Goal: Task Accomplishment & Management: Complete application form

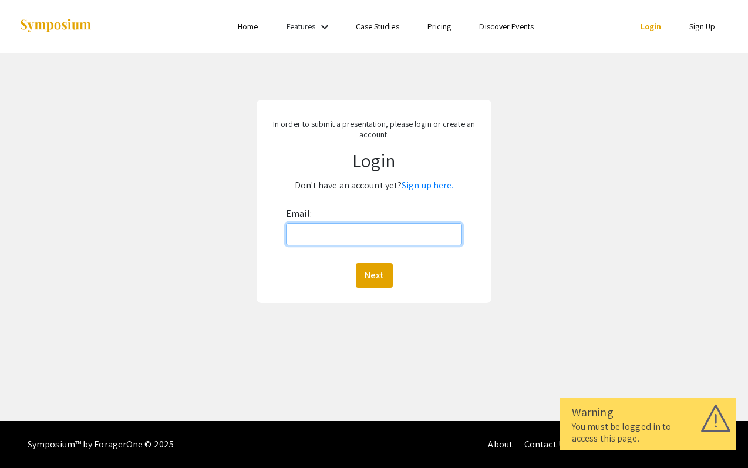
click at [326, 229] on input "Email:" at bounding box center [374, 234] width 176 height 22
type input "s"
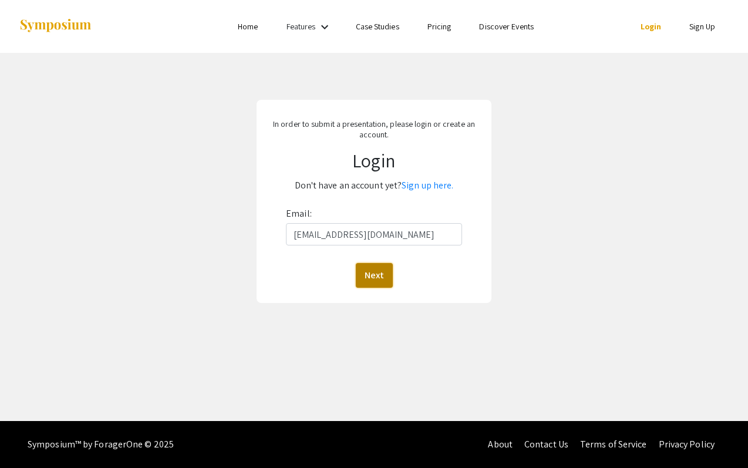
click at [379, 275] on button "Next" at bounding box center [374, 275] width 37 height 25
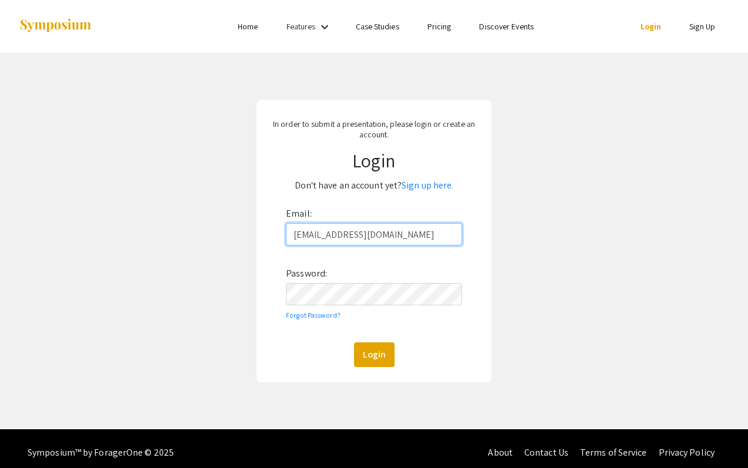
type input "stovallamelie@gmail.com"
click at [370, 356] on button "Login" at bounding box center [374, 354] width 41 height 25
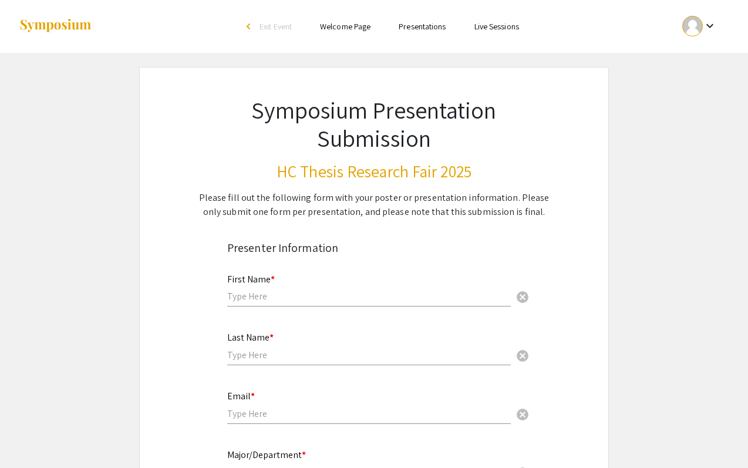
click at [304, 306] on div "First Name * cancel" at bounding box center [369, 284] width 284 height 45
type input "Amelie"
type input "Stovall"
type input "stovalla@oregonstate.edu"
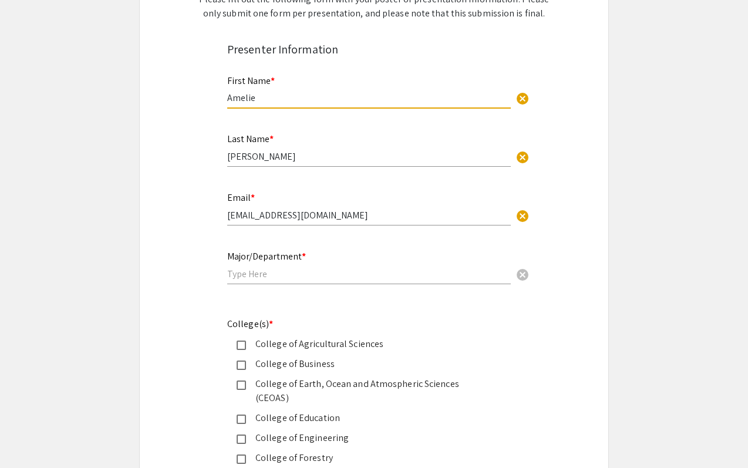
scroll to position [207, 0]
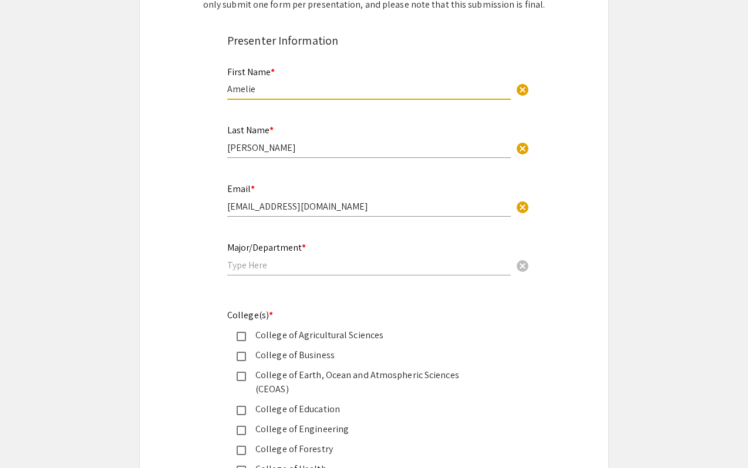
click at [278, 268] on input "text" at bounding box center [369, 265] width 284 height 12
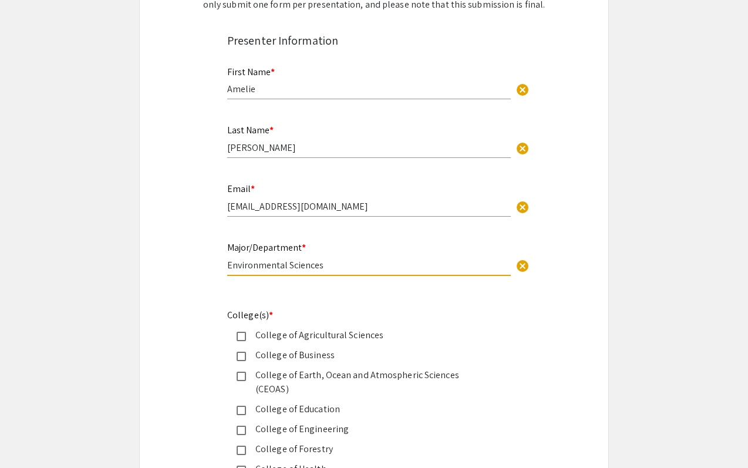
type input "Environmental Sciences"
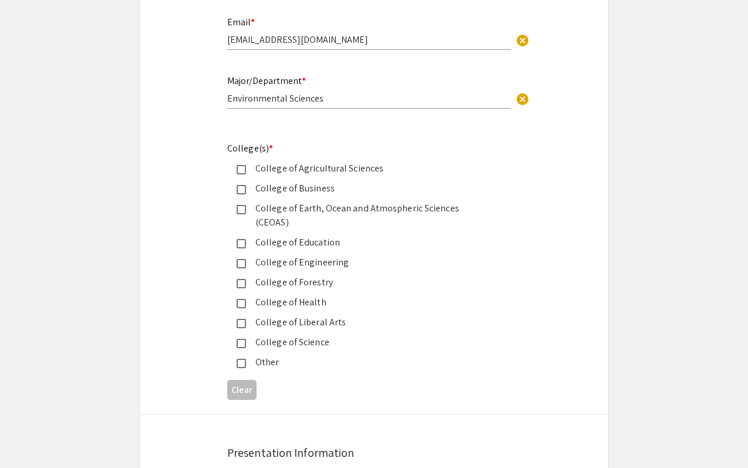
scroll to position [379, 0]
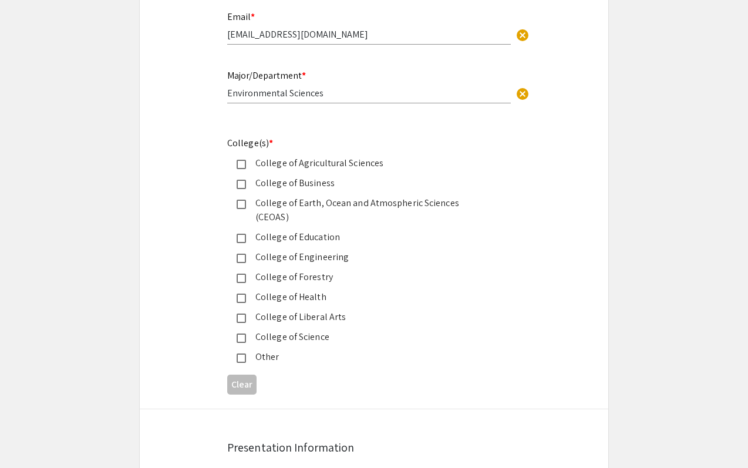
click at [342, 203] on div "College of Earth, Ocean and Atmospheric Sciences (CEOAS)" at bounding box center [369, 210] width 247 height 28
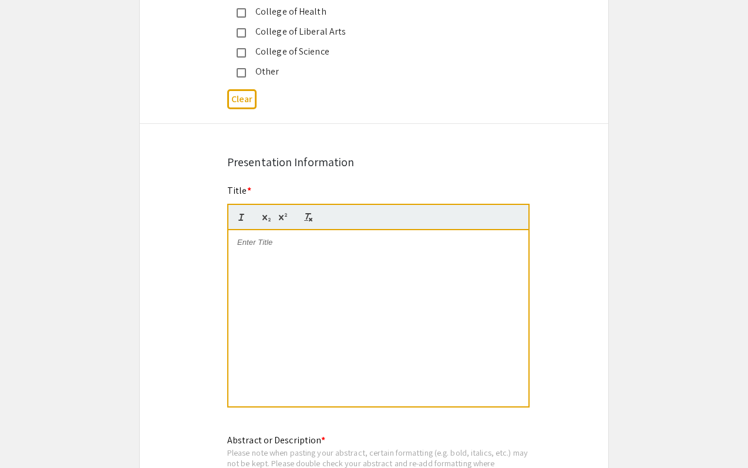
scroll to position [703, 0]
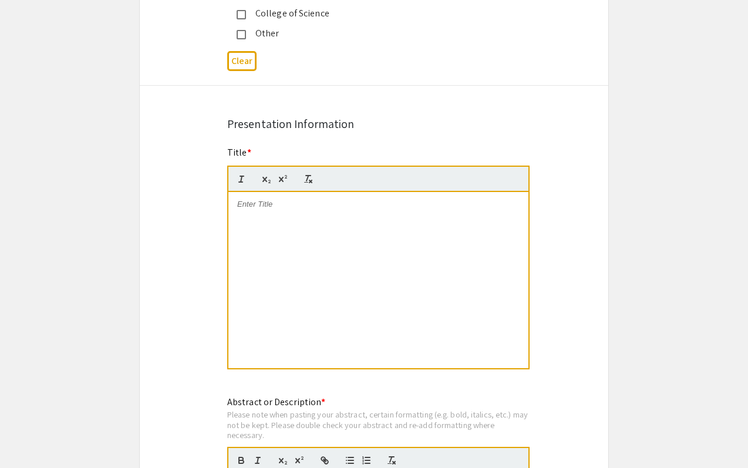
click at [289, 226] on div at bounding box center [378, 280] width 300 height 176
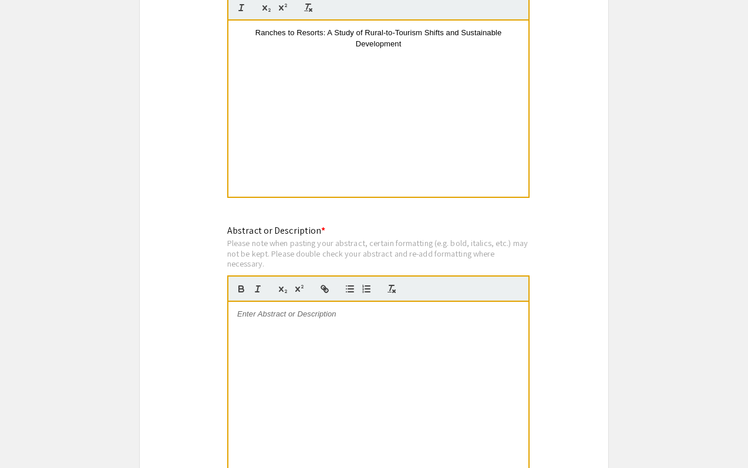
scroll to position [894, 0]
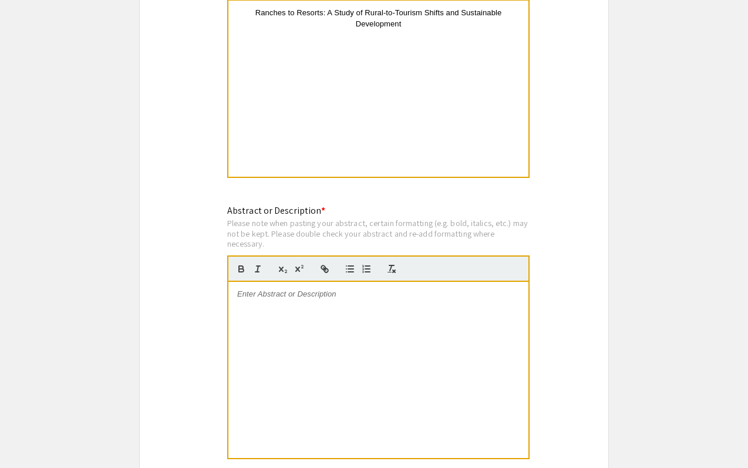
click at [336, 313] on div at bounding box center [378, 370] width 300 height 176
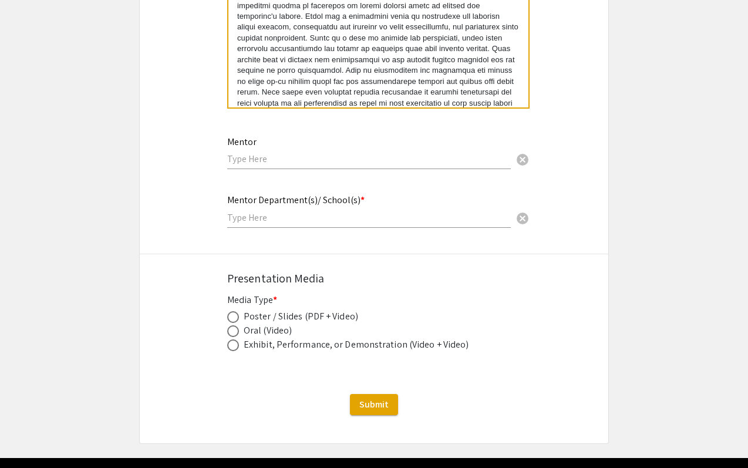
scroll to position [1230, 0]
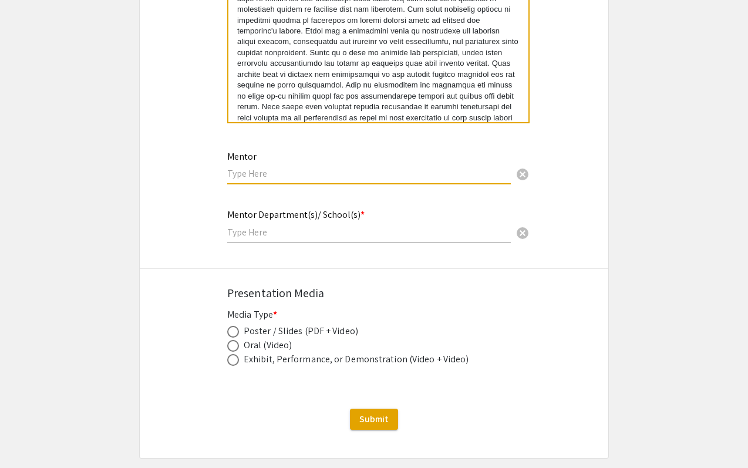
click at [421, 167] on input "text" at bounding box center [369, 173] width 284 height 12
type input "Andrew Hawley"
click at [301, 227] on div "Mentor Department(s)/ School(s) * cancel" at bounding box center [369, 220] width 284 height 45
click at [227, 219] on div "Mentor Department(s)/ School(s) * College of Forestry cancel This field is requ…" at bounding box center [373, 231] width 311 height 49
click at [228, 226] on input "College of Forestry" at bounding box center [369, 232] width 284 height 12
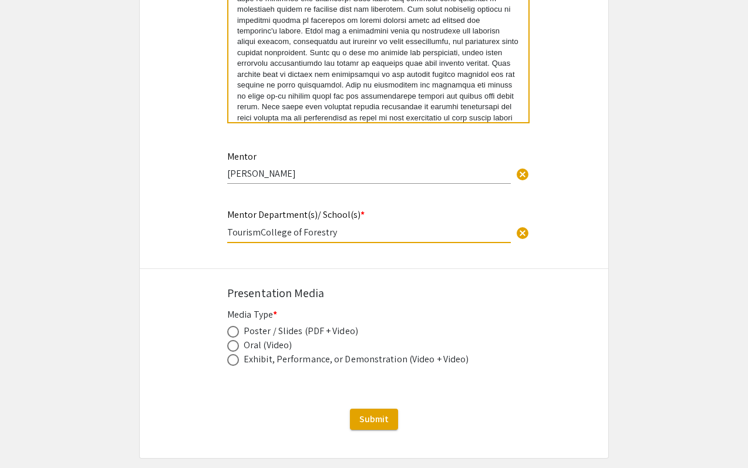
drag, startPoint x: 338, startPoint y: 221, endPoint x: 185, endPoint y: 223, distance: 153.3
click at [185, 223] on div "Mentor Department(s)/ School(s) * TourismCollege of Forestry cancel This field …" at bounding box center [374, 231] width 469 height 49
type input "Department of Forest Ecosystems and Society"
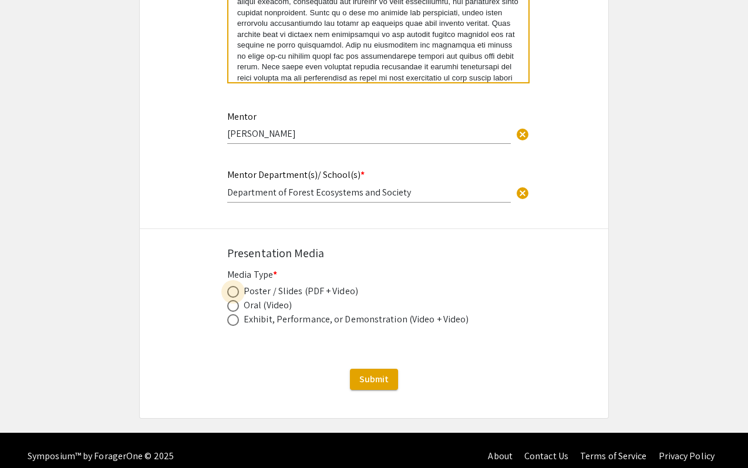
click at [231, 286] on span at bounding box center [233, 292] width 12 height 12
click at [231, 286] on input "radio" at bounding box center [233, 292] width 12 height 12
radio input "true"
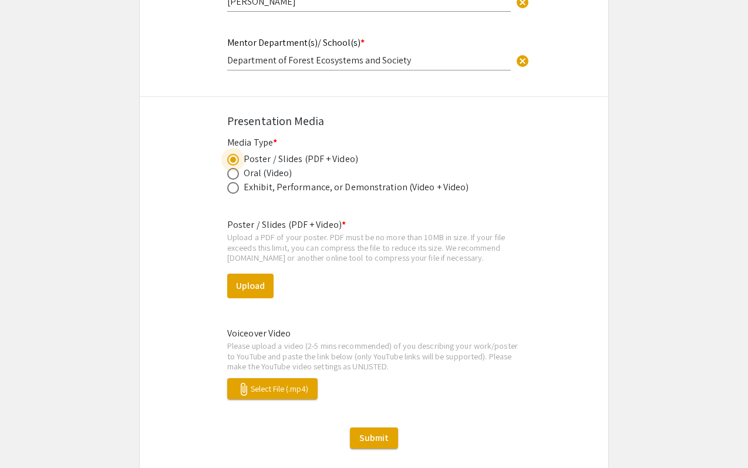
scroll to position [1440, 0]
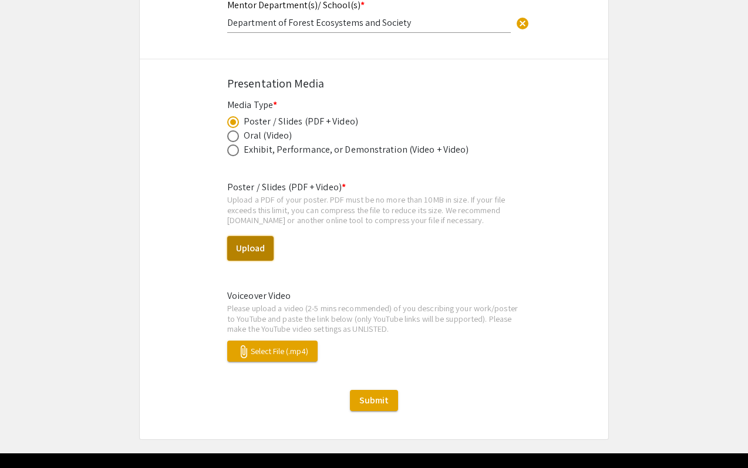
click at [243, 241] on button "Upload" at bounding box center [250, 248] width 46 height 25
click at [252, 346] on span "attach_file Select File (.mp4)" at bounding box center [273, 351] width 72 height 11
click at [244, 240] on button "Upload" at bounding box center [250, 248] width 46 height 25
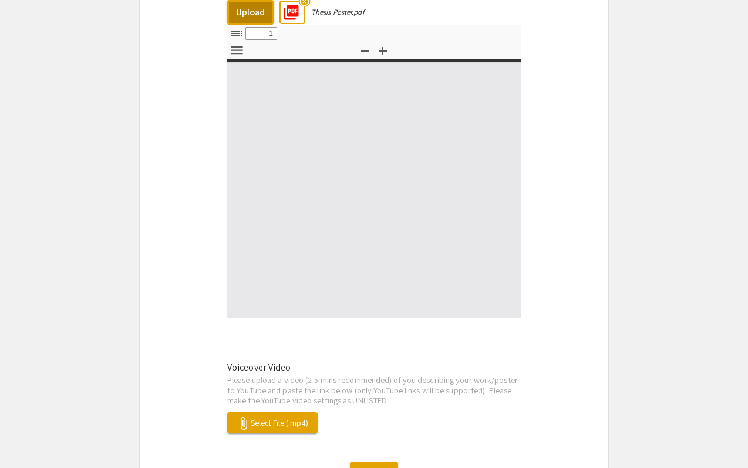
type input "0"
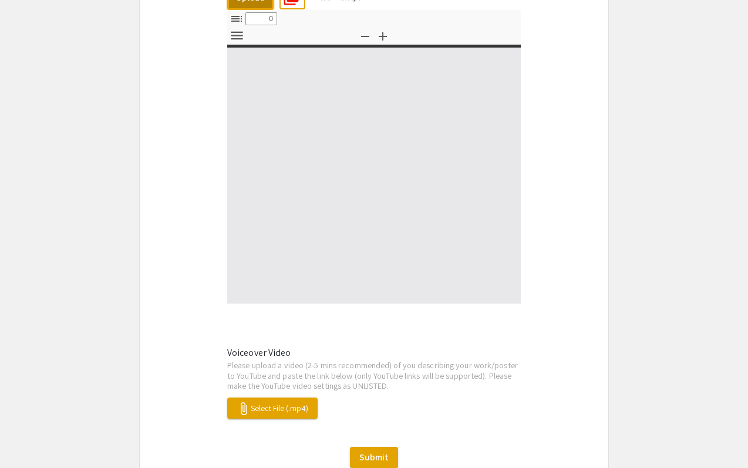
select select "custom"
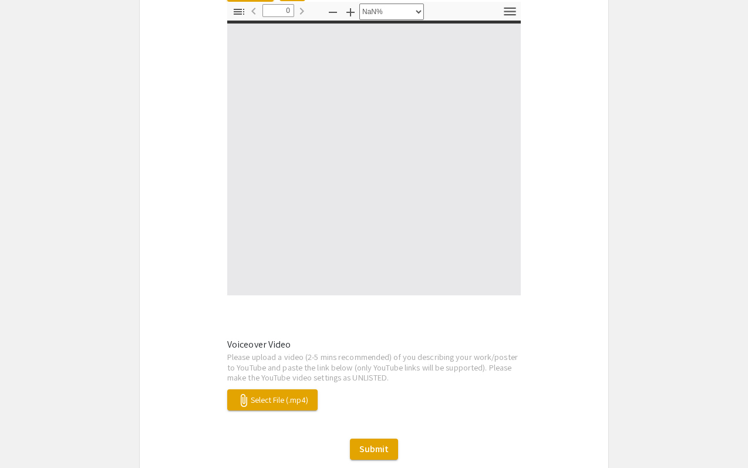
type input "1"
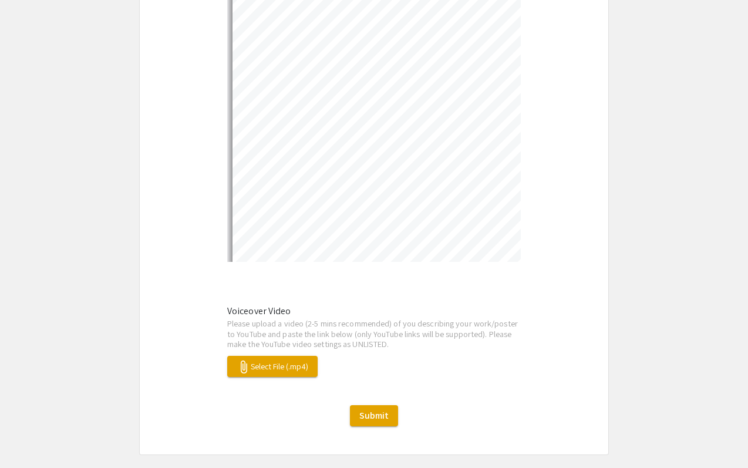
select select "auto"
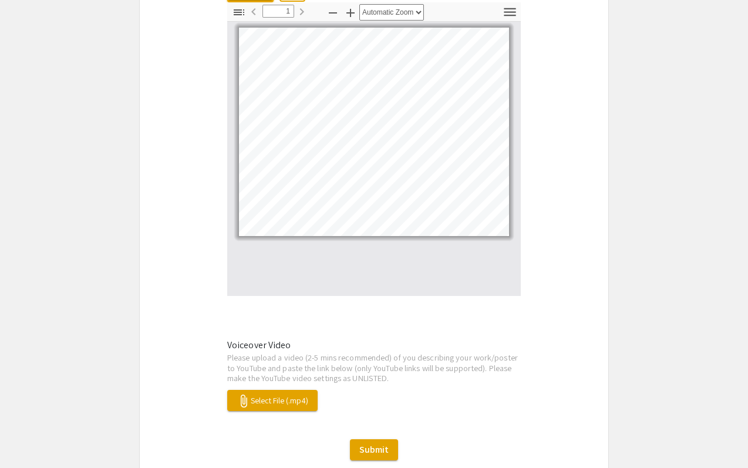
scroll to position [1768, 0]
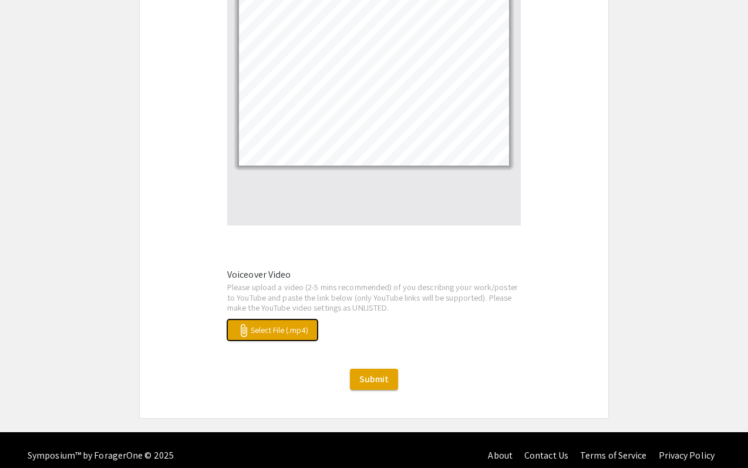
click at [271, 324] on button "attach_file Select File (.mp4)" at bounding box center [272, 329] width 90 height 21
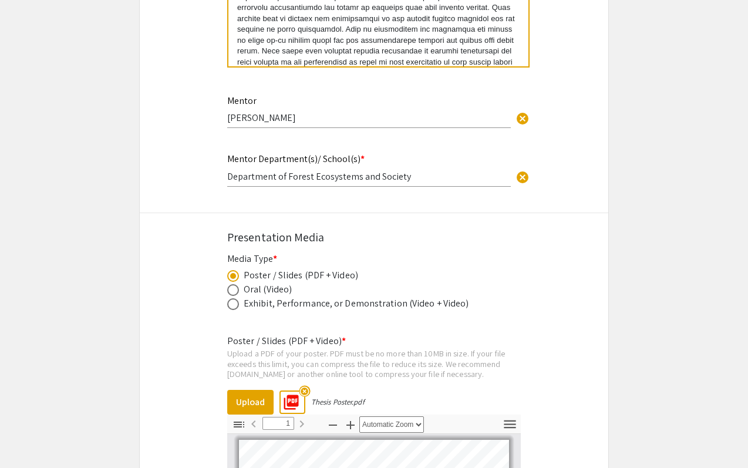
scroll to position [1292, 0]
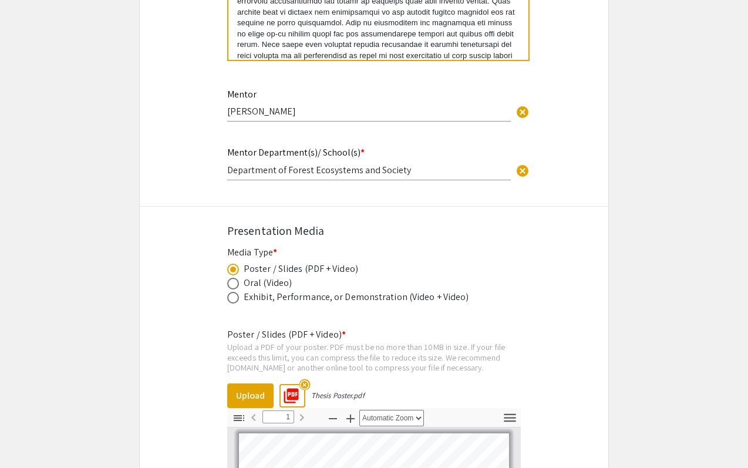
click at [233, 278] on span at bounding box center [233, 284] width 12 height 12
click at [233, 278] on input "radio" at bounding box center [233, 284] width 12 height 12
radio input "true"
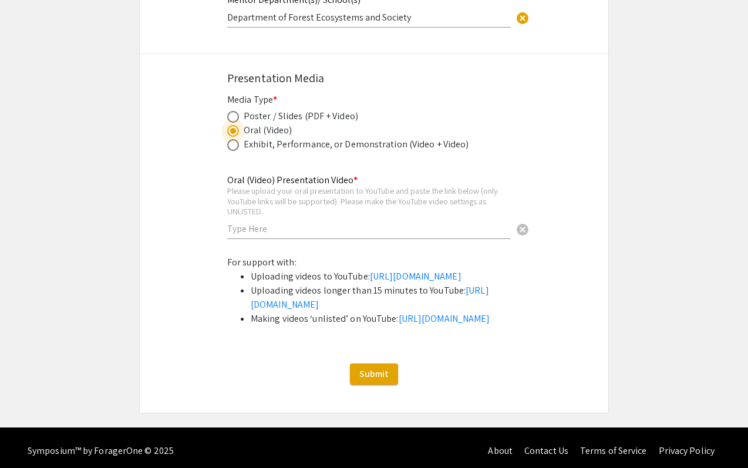
scroll to position [1443, 0]
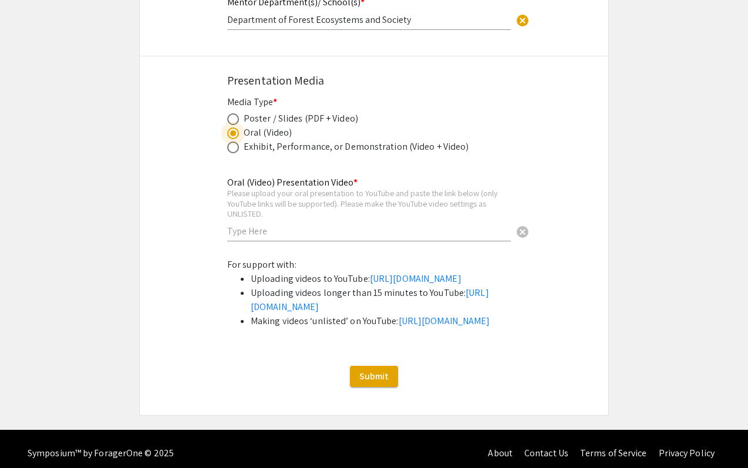
click at [239, 141] on label at bounding box center [235, 147] width 16 height 12
click at [239, 141] on input "radio" at bounding box center [233, 147] width 12 height 12
radio input "true"
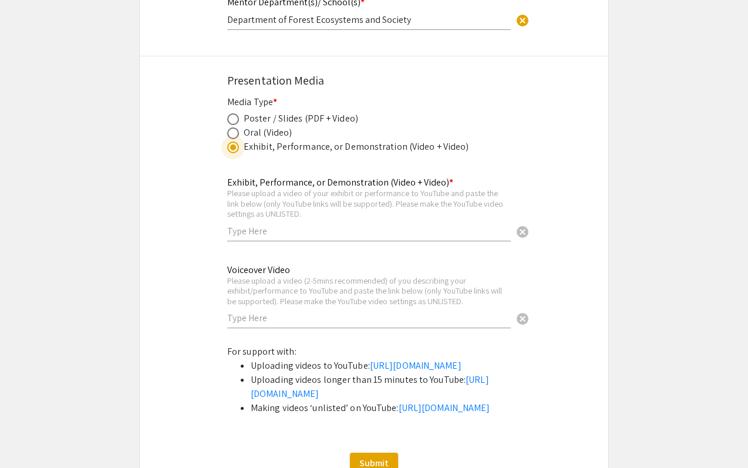
click at [233, 113] on span at bounding box center [233, 119] width 12 height 12
click at [233, 113] on input "radio" at bounding box center [233, 119] width 12 height 12
radio input "true"
select select "custom"
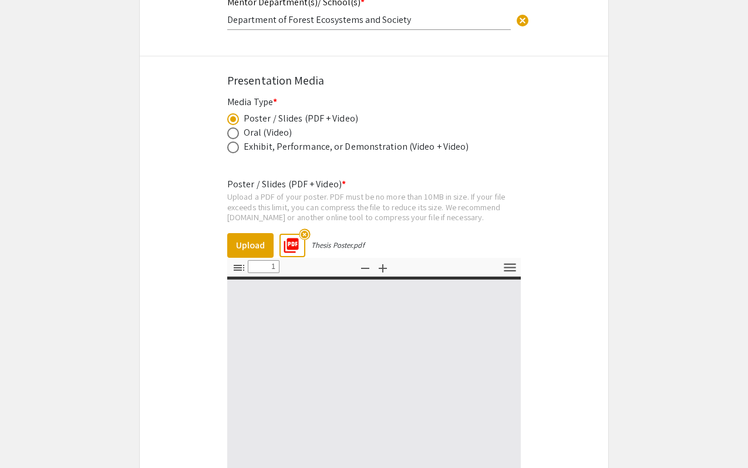
type input "0"
select select "custom"
type input "1"
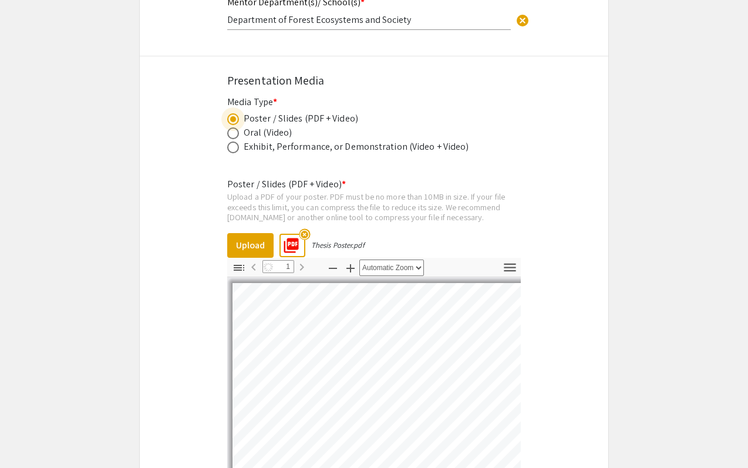
select select "auto"
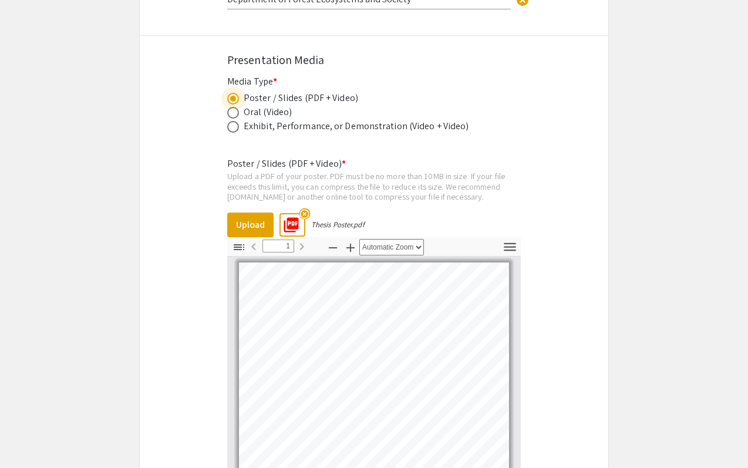
scroll to position [1449, 0]
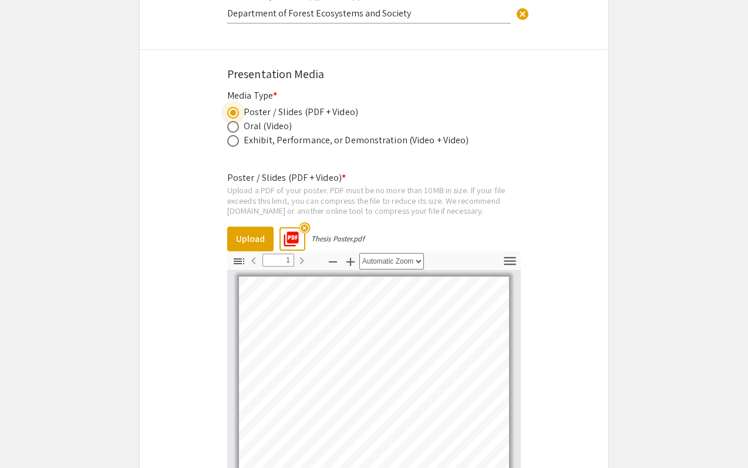
click at [235, 121] on span at bounding box center [233, 127] width 12 height 12
click at [235, 121] on input "radio" at bounding box center [233, 127] width 12 height 12
radio input "true"
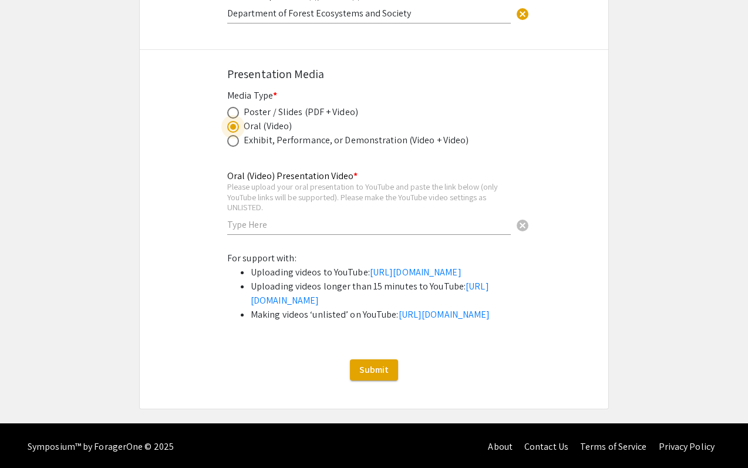
click at [282, 218] on input "text" at bounding box center [369, 224] width 284 height 12
paste input "https://youtu.be/5bTs5WqBoBU"
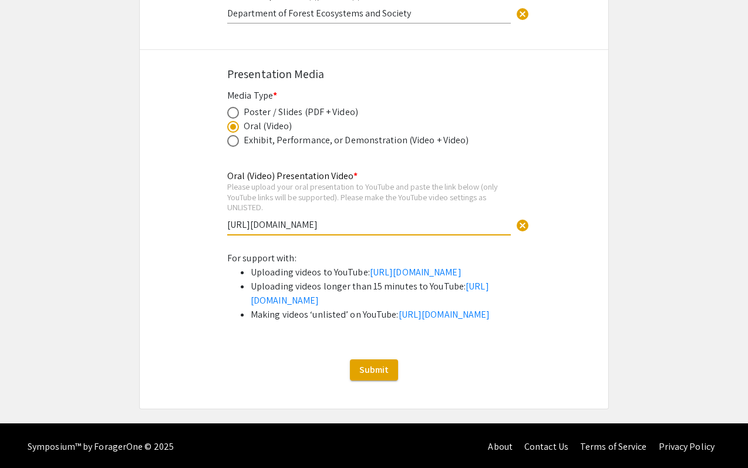
type input "https://youtu.be/5bTs5WqBoBU"
click at [379, 376] on span "Submit" at bounding box center [373, 369] width 29 height 12
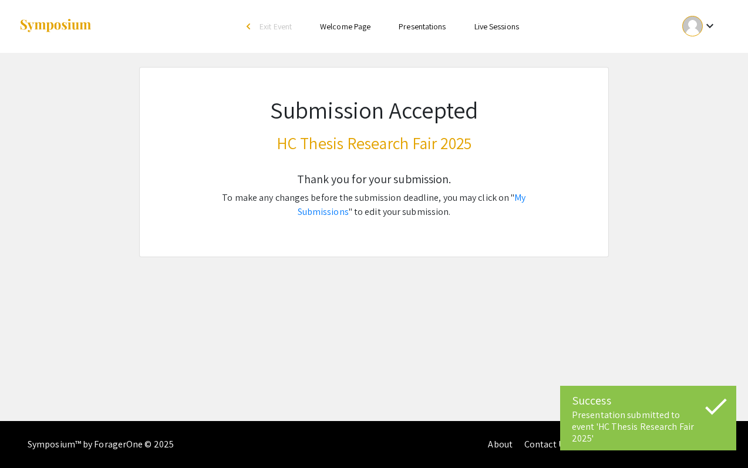
scroll to position [0, 0]
click at [511, 199] on link "My Submissions" at bounding box center [412, 204] width 228 height 26
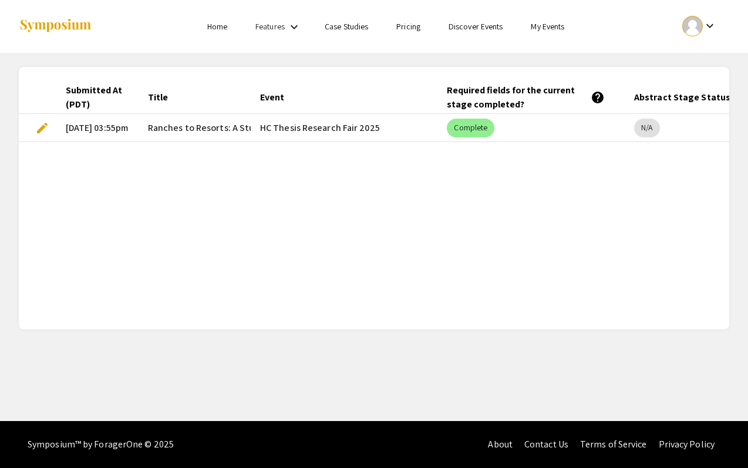
click at [293, 27] on mat-icon "keyboard_arrow_down" at bounding box center [294, 27] width 14 height 14
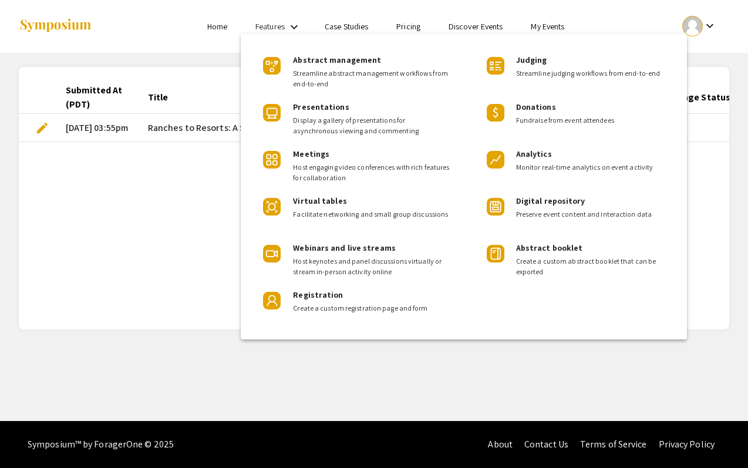
click at [164, 249] on div at bounding box center [374, 234] width 748 height 468
